Goal: Information Seeking & Learning: Learn about a topic

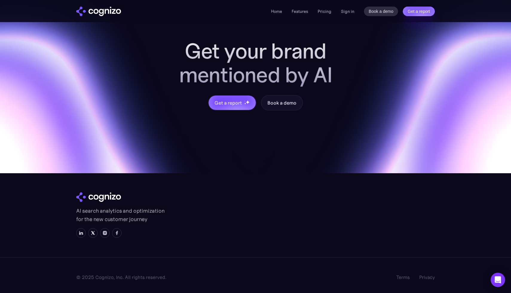
scroll to position [2341, 0]
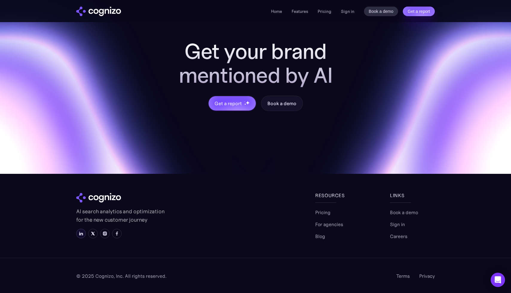
click at [83, 236] on img at bounding box center [81, 233] width 5 height 5
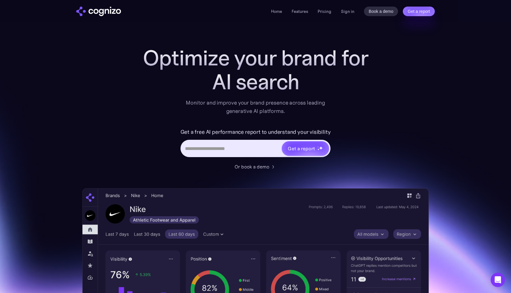
click at [329, 14] on li "Pricing" at bounding box center [325, 11] width 14 height 7
click at [328, 10] on link "Pricing" at bounding box center [325, 11] width 14 height 5
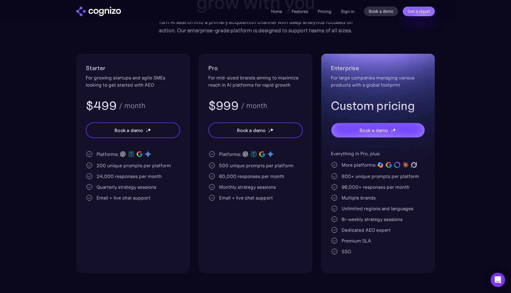
scroll to position [91, 0]
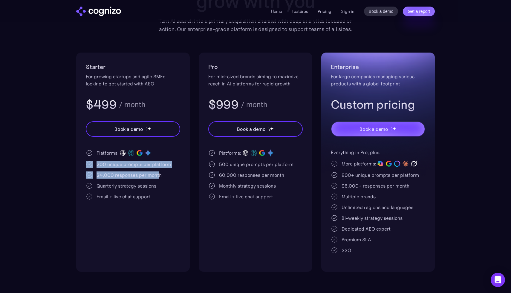
drag, startPoint x: 159, startPoint y: 177, endPoint x: 92, endPoint y: 165, distance: 67.8
click at [92, 165] on div "Platforms: 200 unique prompts per platform 24,000 responses per month Quarterly…" at bounding box center [133, 174] width 95 height 51
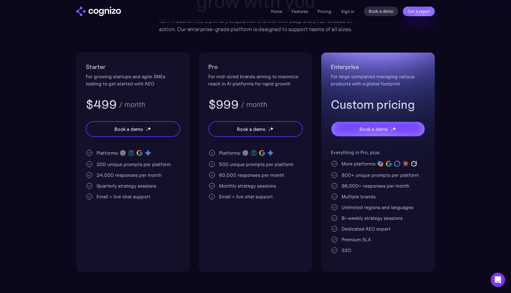
click at [162, 176] on div "24,000 responses per month" at bounding box center [133, 175] width 95 height 7
drag, startPoint x: 162, startPoint y: 176, endPoint x: 151, endPoint y: 188, distance: 16.7
click at [151, 188] on div "Platforms: 200 unique prompts per platform 24,000 responses per month Quarterly…" at bounding box center [133, 174] width 95 height 51
click at [159, 190] on div "Platforms: 200 unique prompts per platform 24,000 responses per month Quarterly…" at bounding box center [133, 174] width 95 height 51
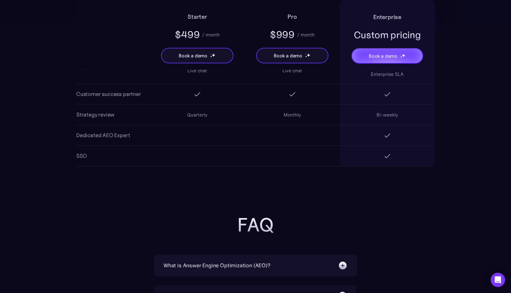
scroll to position [1139, 0]
